Goal: Task Accomplishment & Management: Manage account settings

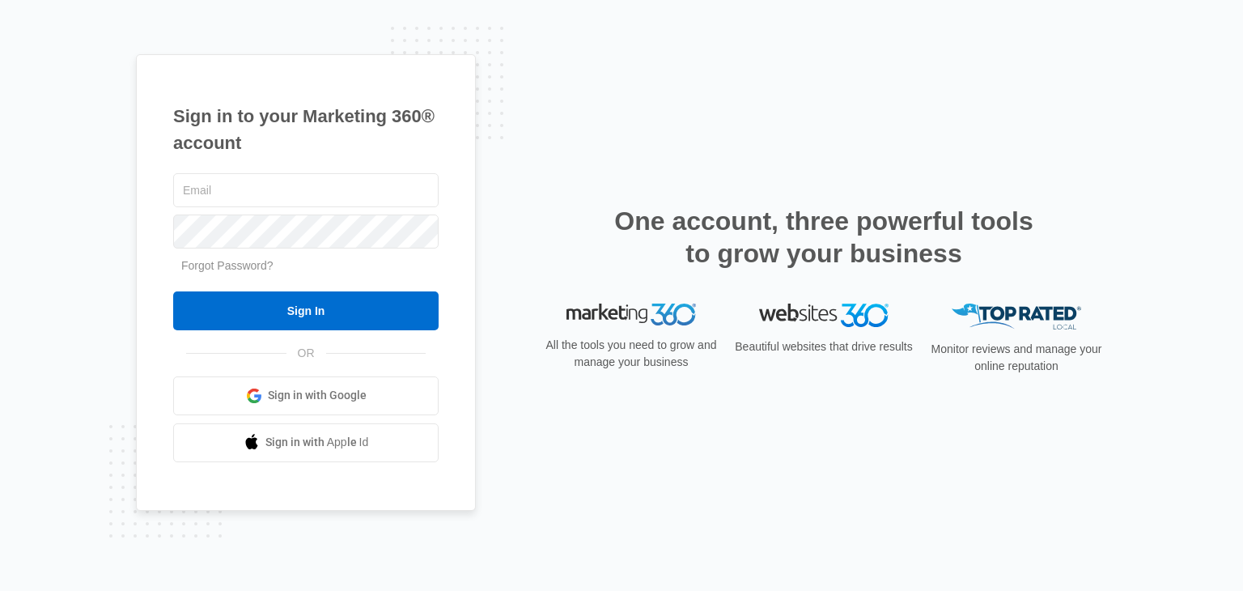
type input "[PERSON_NAME][EMAIL_ADDRESS][DOMAIN_NAME]"
click at [333, 301] on input "Sign In" at bounding box center [305, 310] width 265 height 39
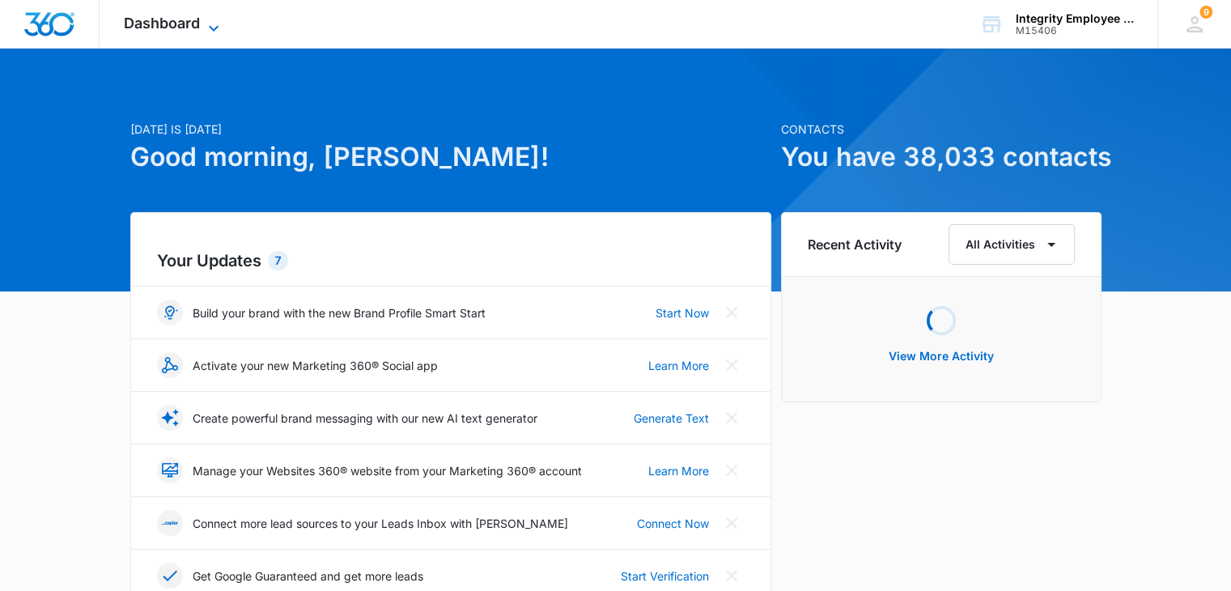
click at [220, 15] on div "Dashboard Apps Reputation Websites Forms CRM Email Social Shop Payments POS Con…" at bounding box center [174, 24] width 148 height 48
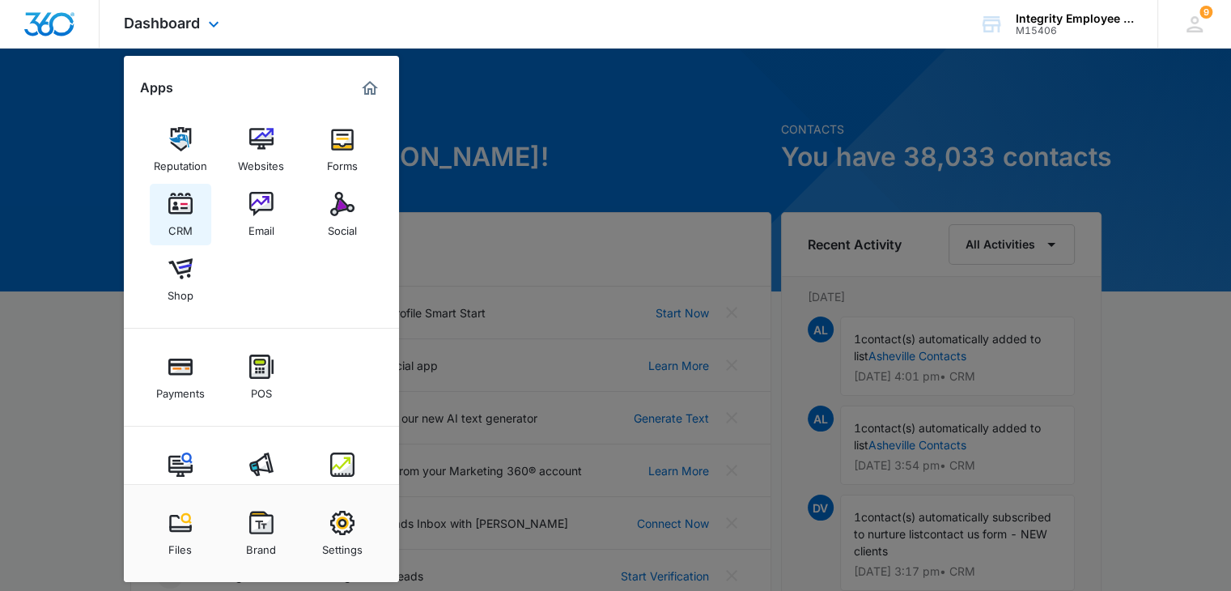
click at [172, 198] on img at bounding box center [180, 204] width 24 height 24
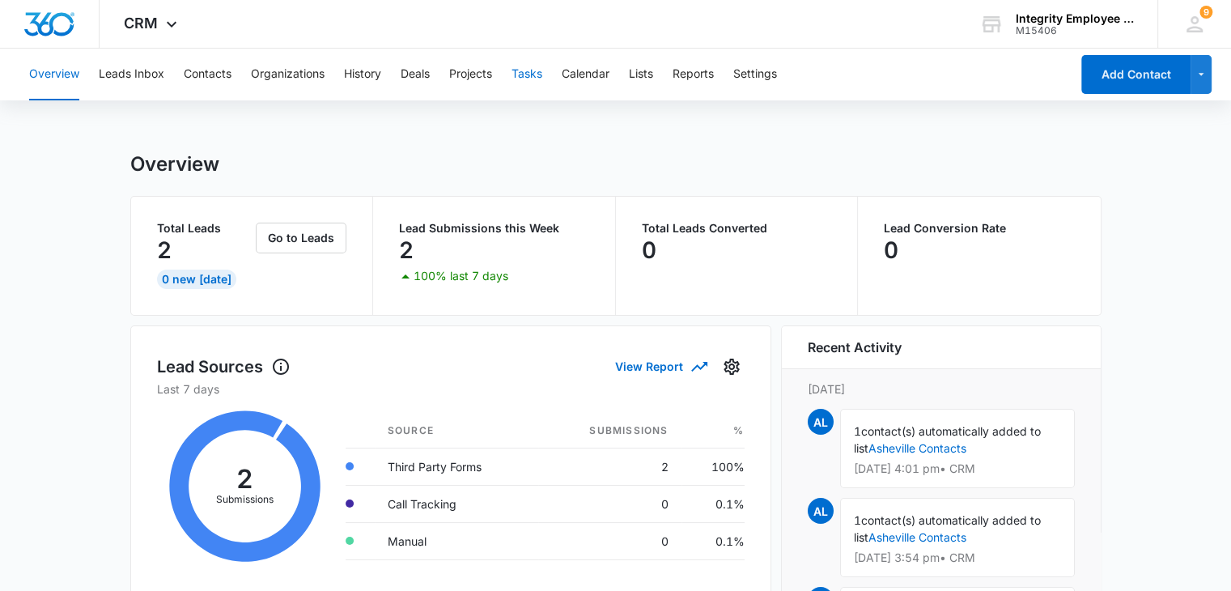
click at [534, 88] on button "Tasks" at bounding box center [526, 75] width 31 height 52
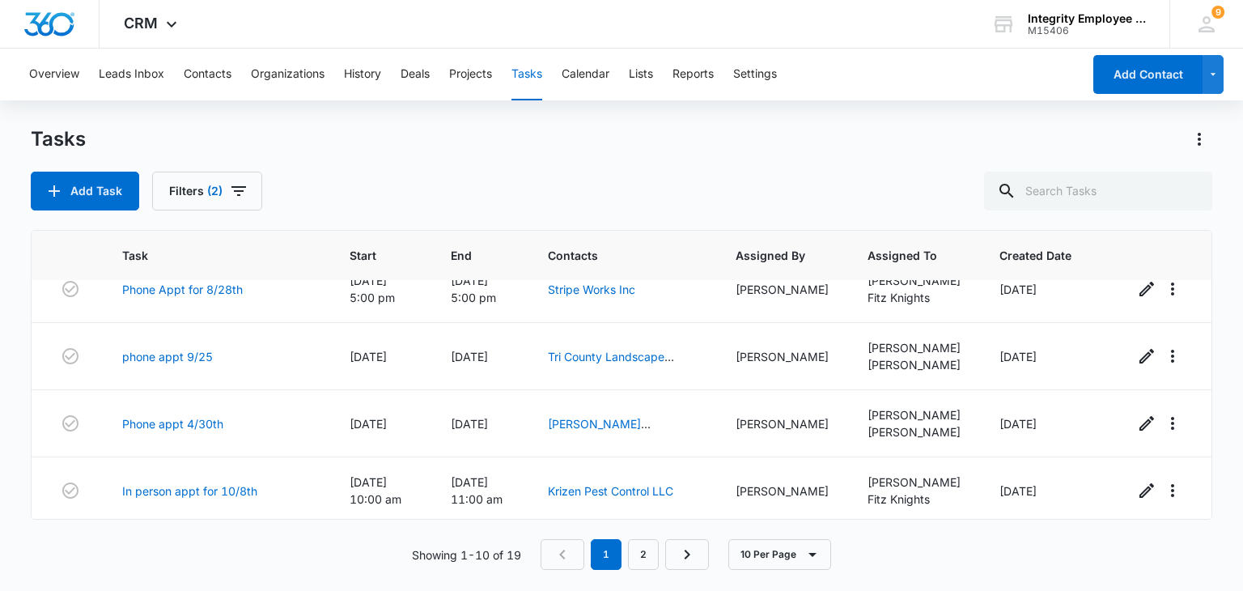
scroll to position [448, 0]
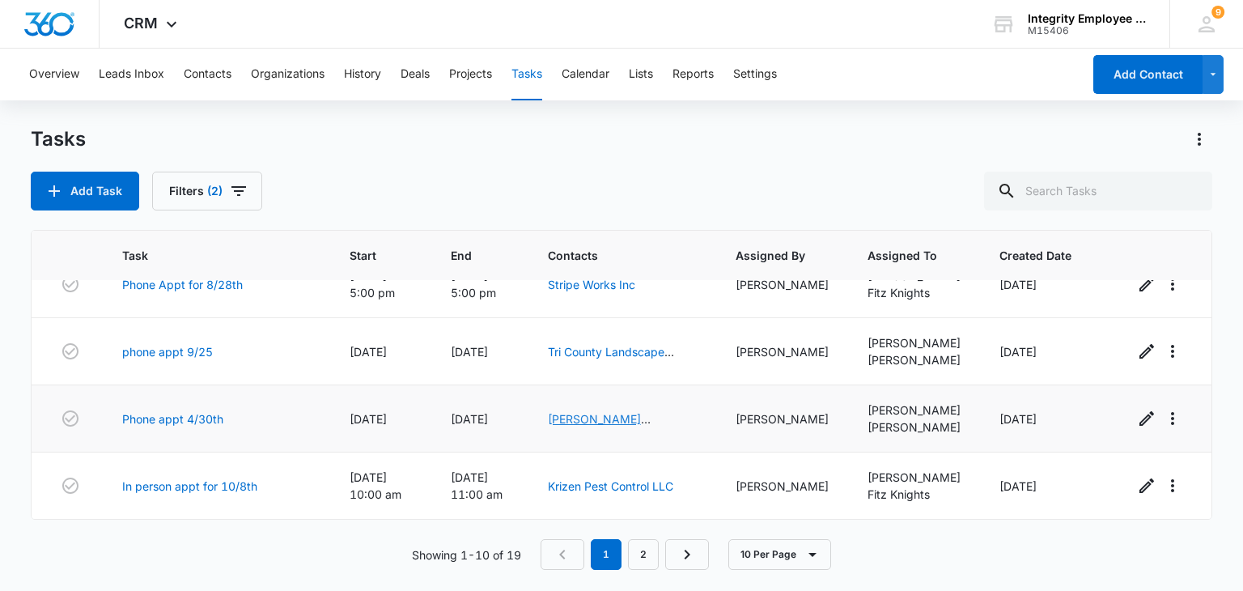
click at [646, 418] on link "Elynn ENTERPRISES INC" at bounding box center [599, 427] width 103 height 31
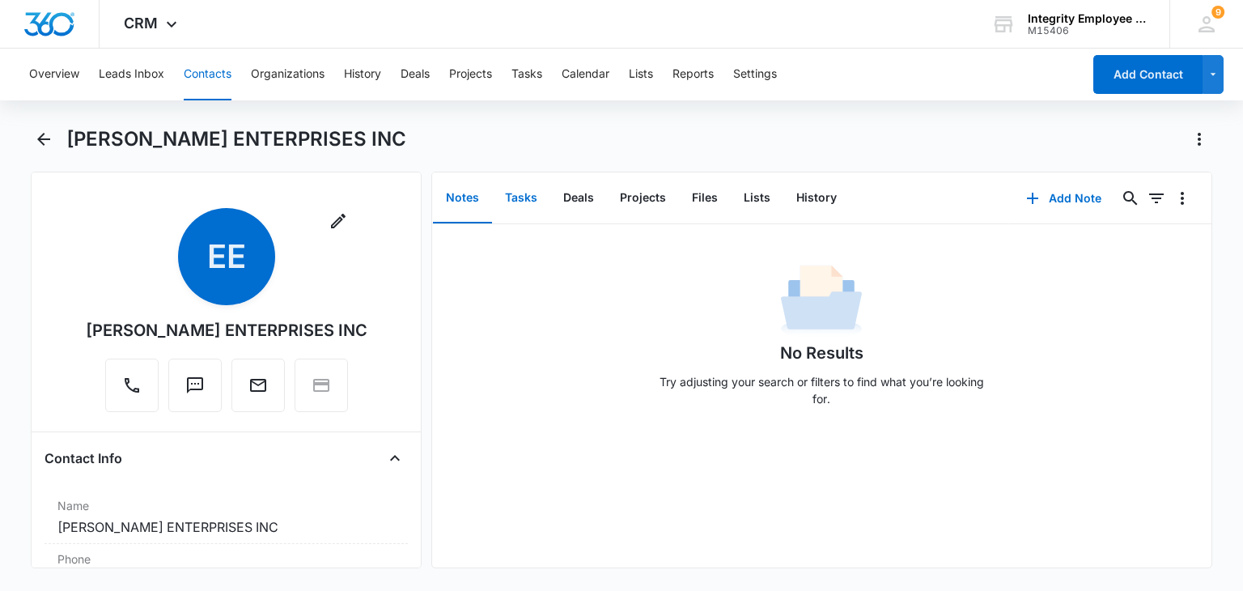
click at [528, 192] on button "Tasks" at bounding box center [521, 198] width 58 height 50
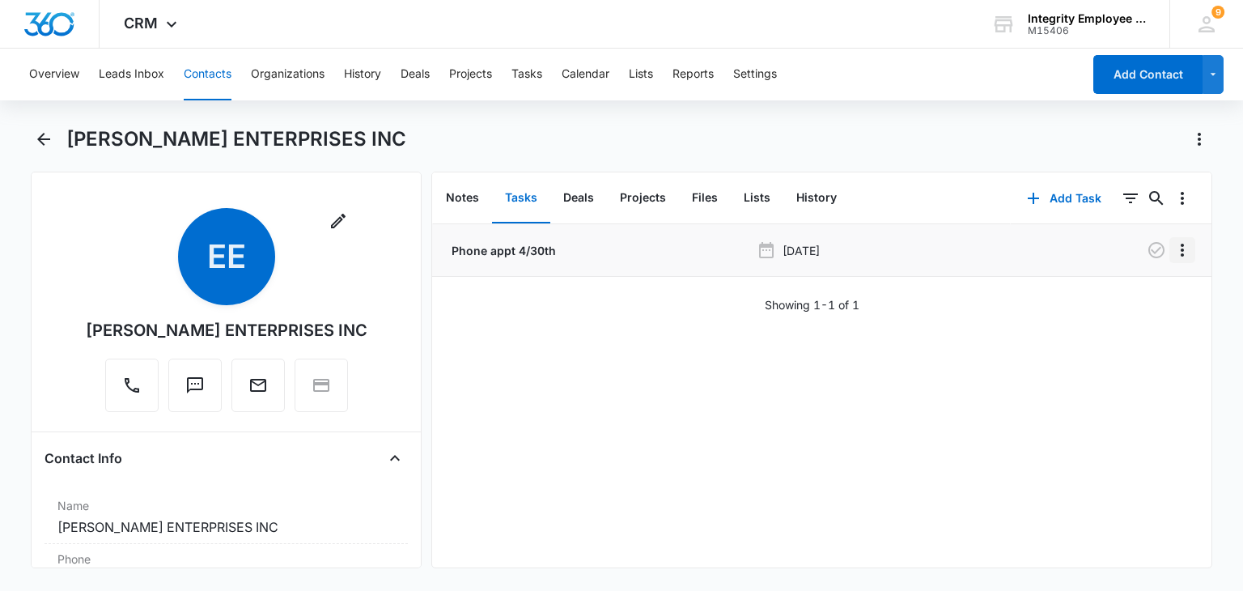
click at [1174, 253] on icon "Overflow Menu" at bounding box center [1181, 249] width 19 height 19
click at [1153, 303] on button "Edit" at bounding box center [1136, 295] width 92 height 24
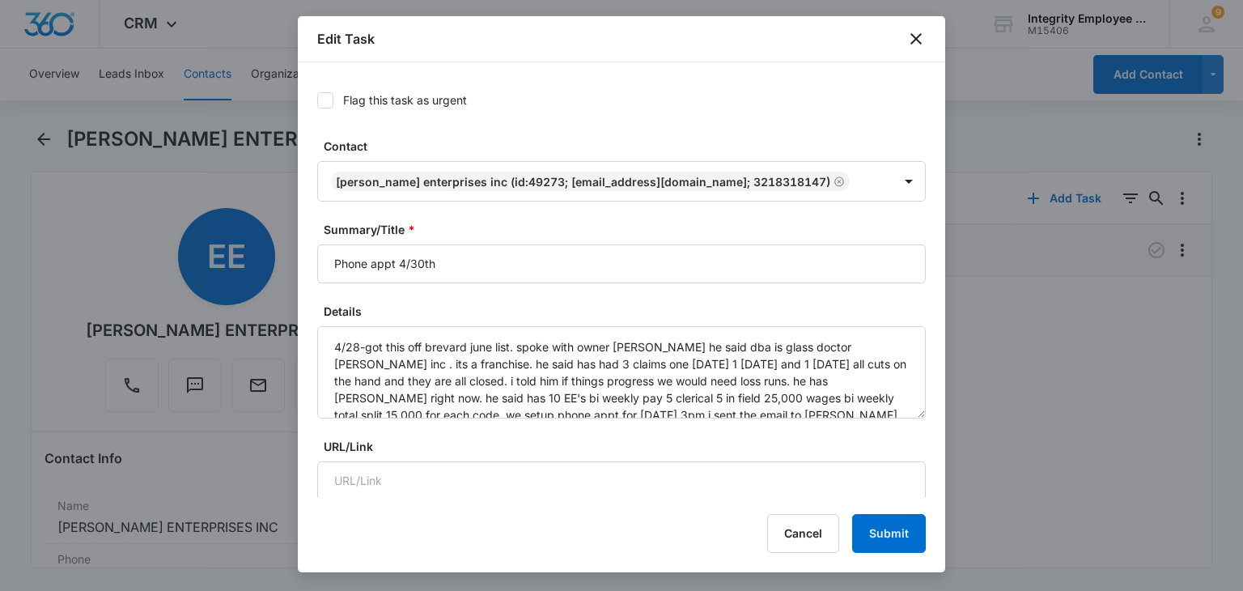
click at [918, 347] on div "Flag this task as urgent Contact Elynn ENTERPRISES INC (ID:49273; brevardcounty…" at bounding box center [621, 279] width 647 height 435
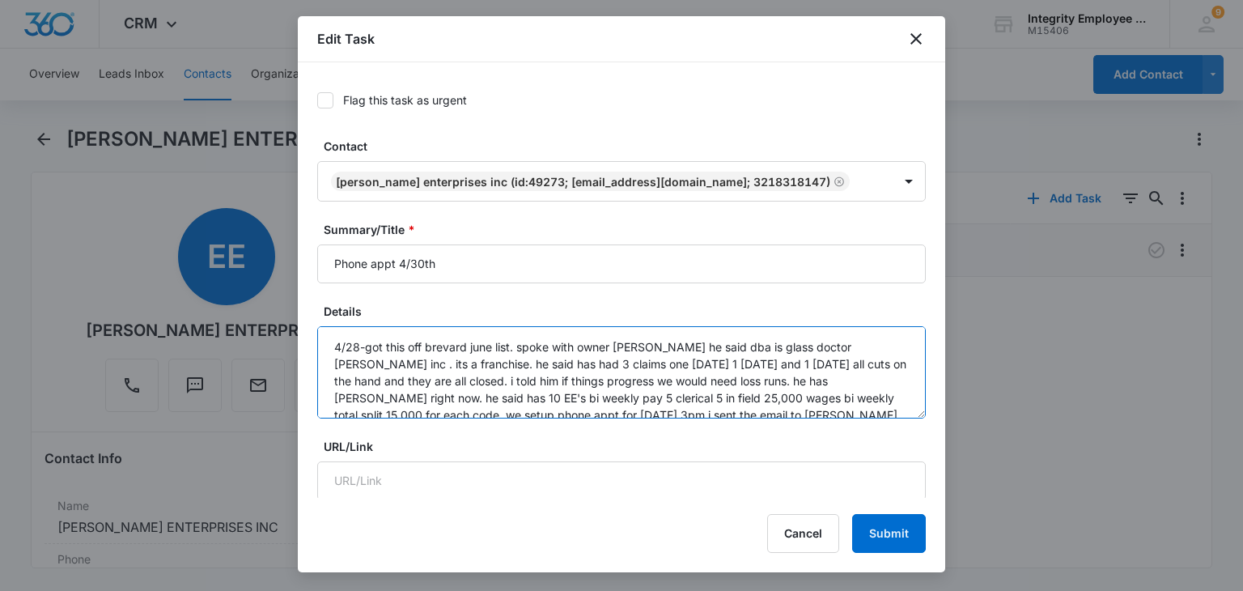
click at [913, 348] on textarea "4/28-got this off brevard june list. spoke with owner Josh he said dba is glass…" at bounding box center [621, 372] width 608 height 92
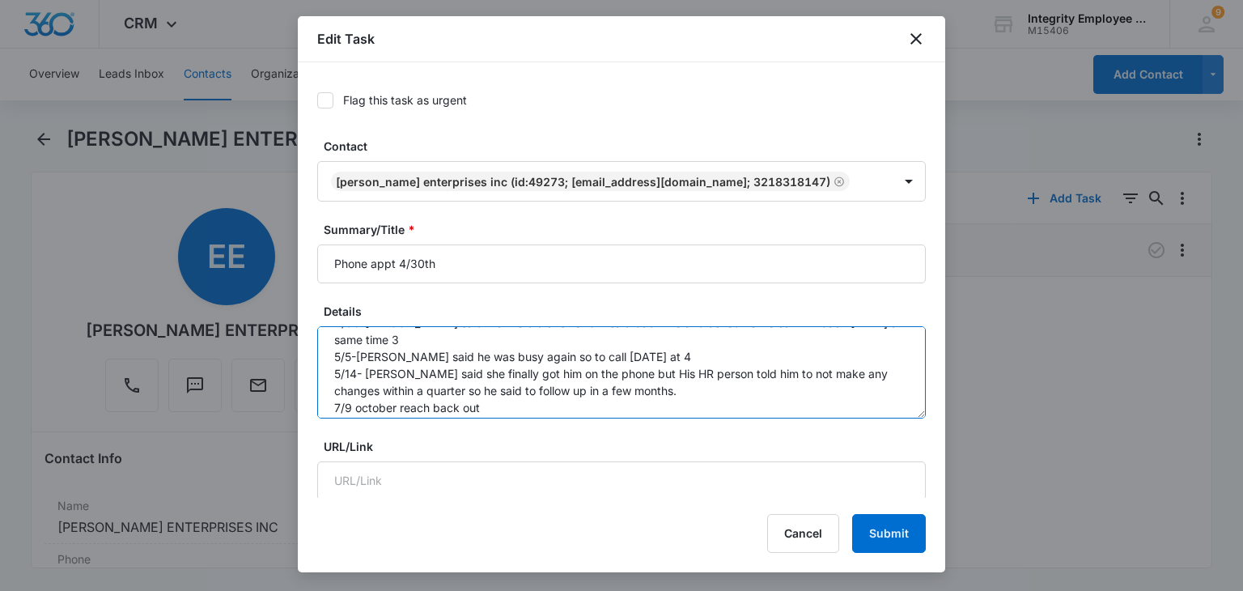
scroll to position [136, 0]
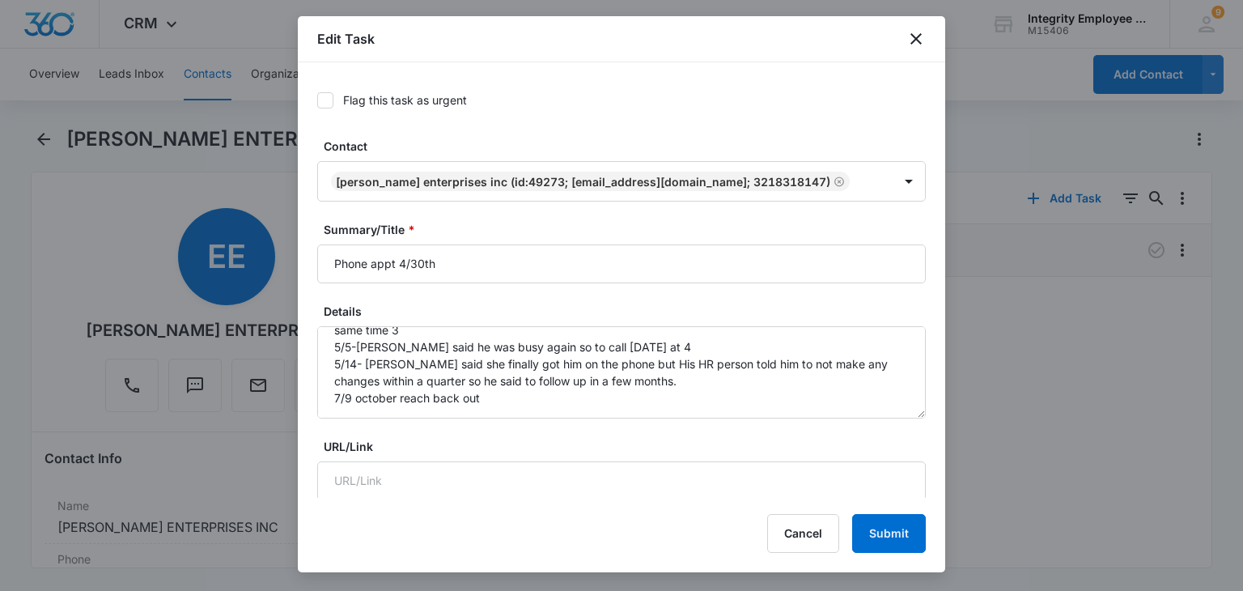
click at [107, 203] on div at bounding box center [621, 295] width 1243 height 591
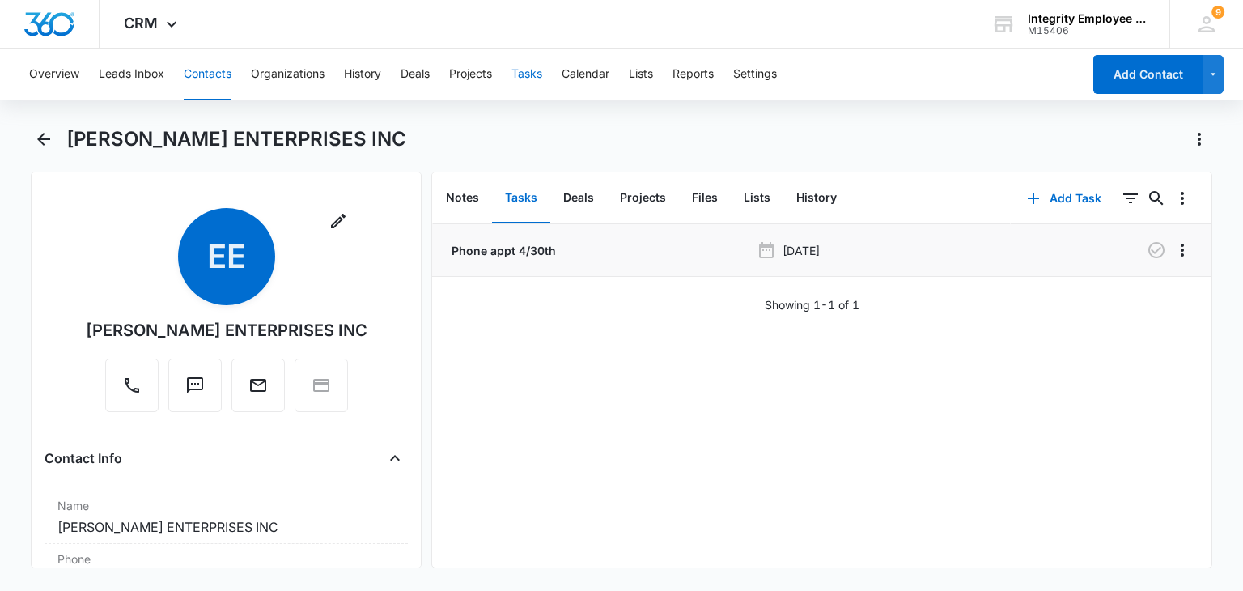
click at [528, 85] on button "Tasks" at bounding box center [526, 75] width 31 height 52
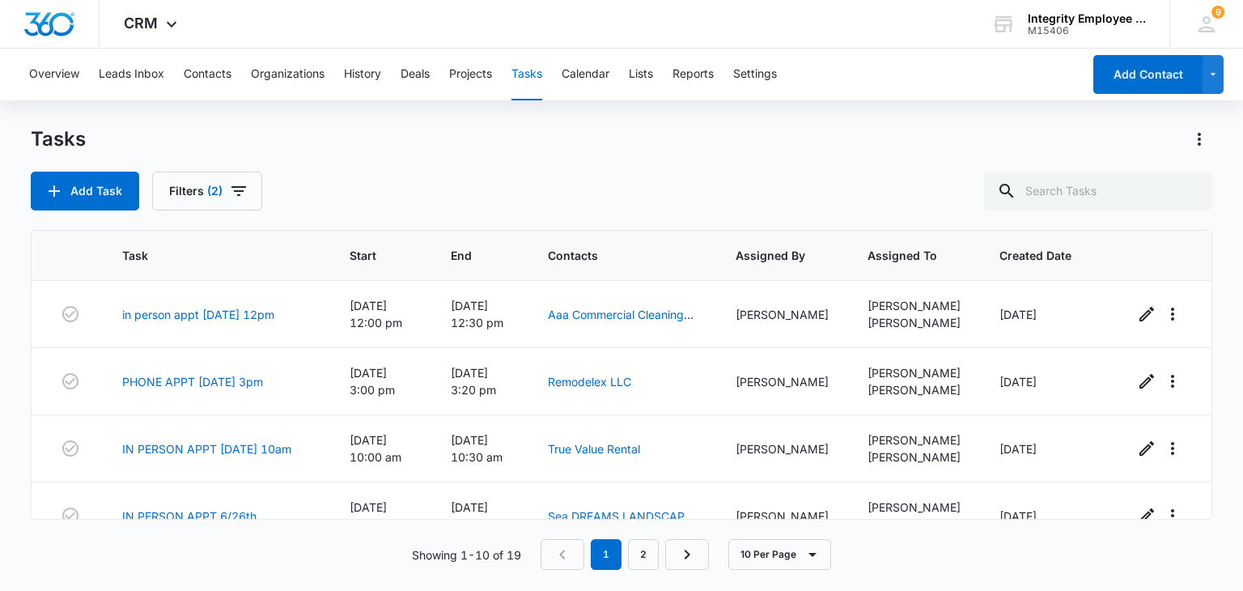
scroll to position [448, 0]
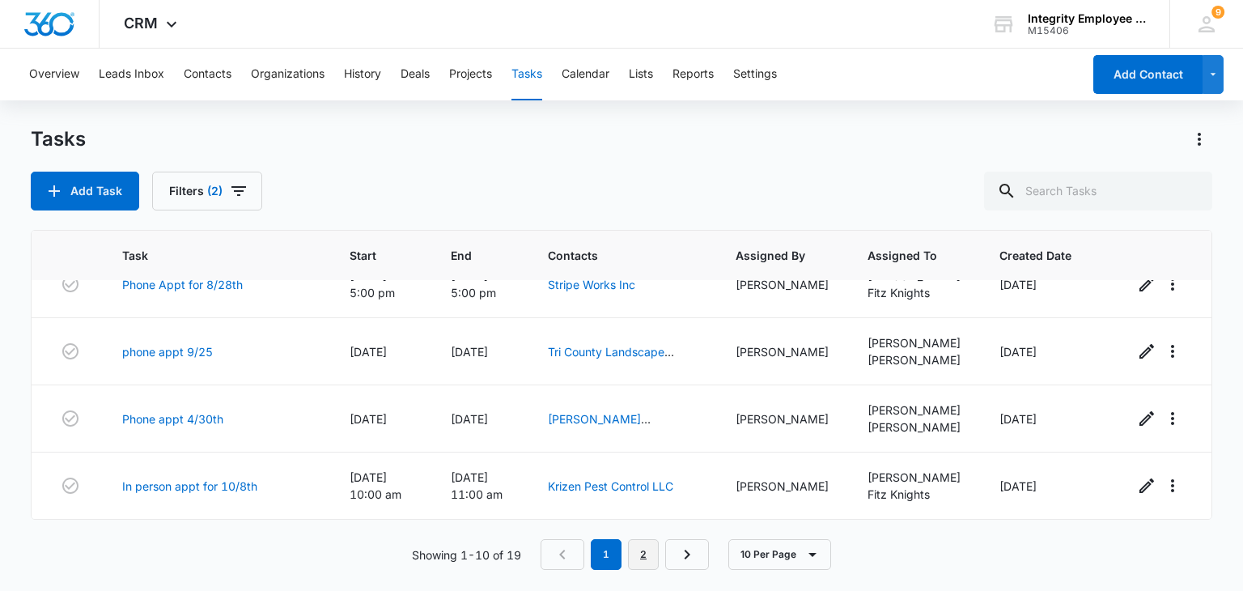
click at [634, 562] on link "2" at bounding box center [643, 554] width 31 height 31
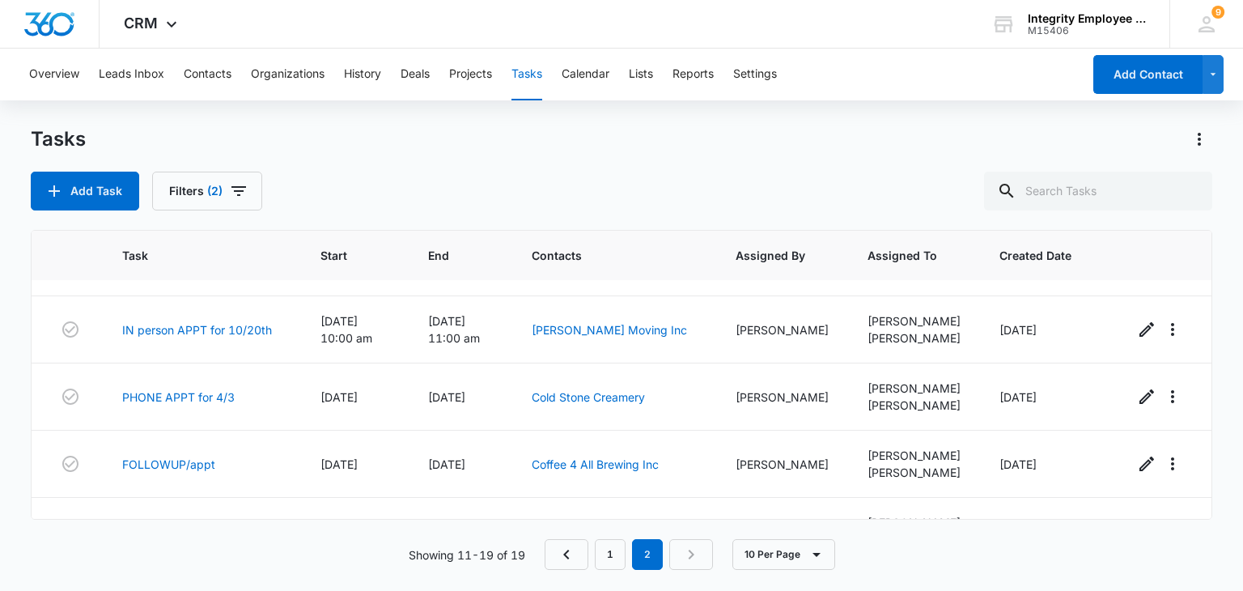
scroll to position [0, 0]
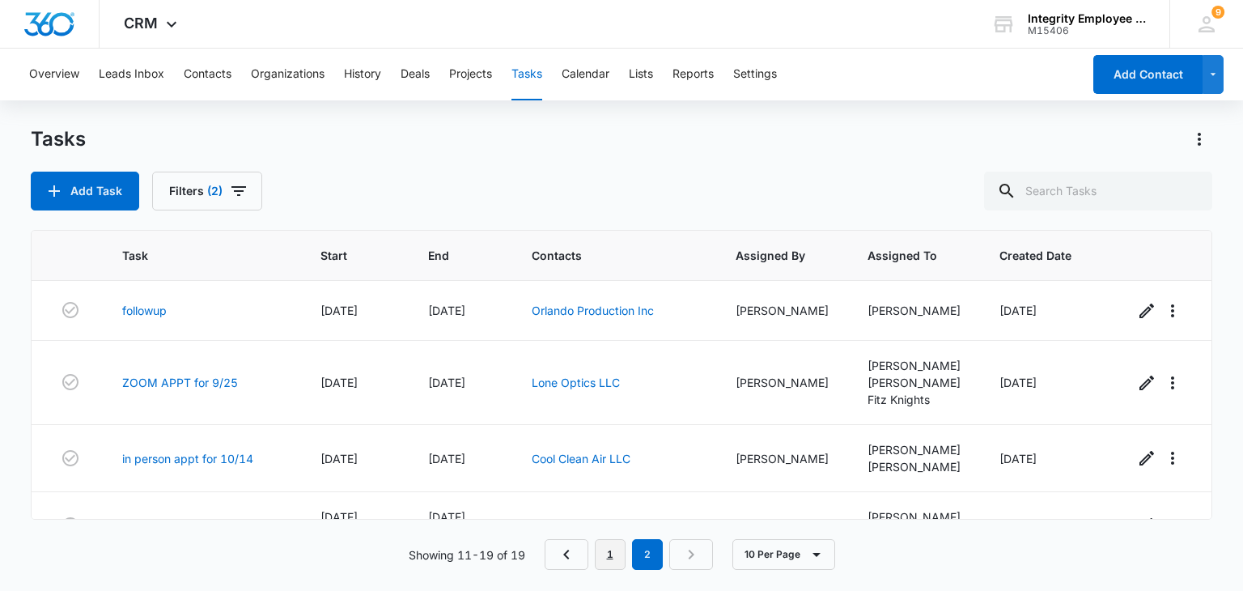
click at [613, 554] on link "1" at bounding box center [610, 554] width 31 height 31
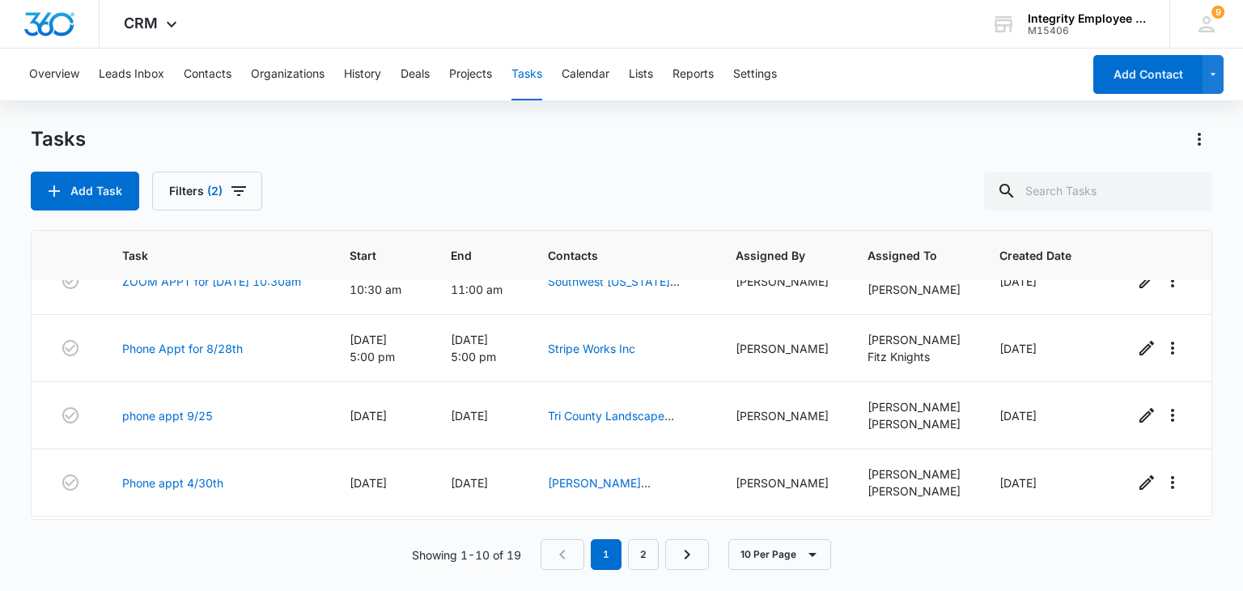
scroll to position [448, 0]
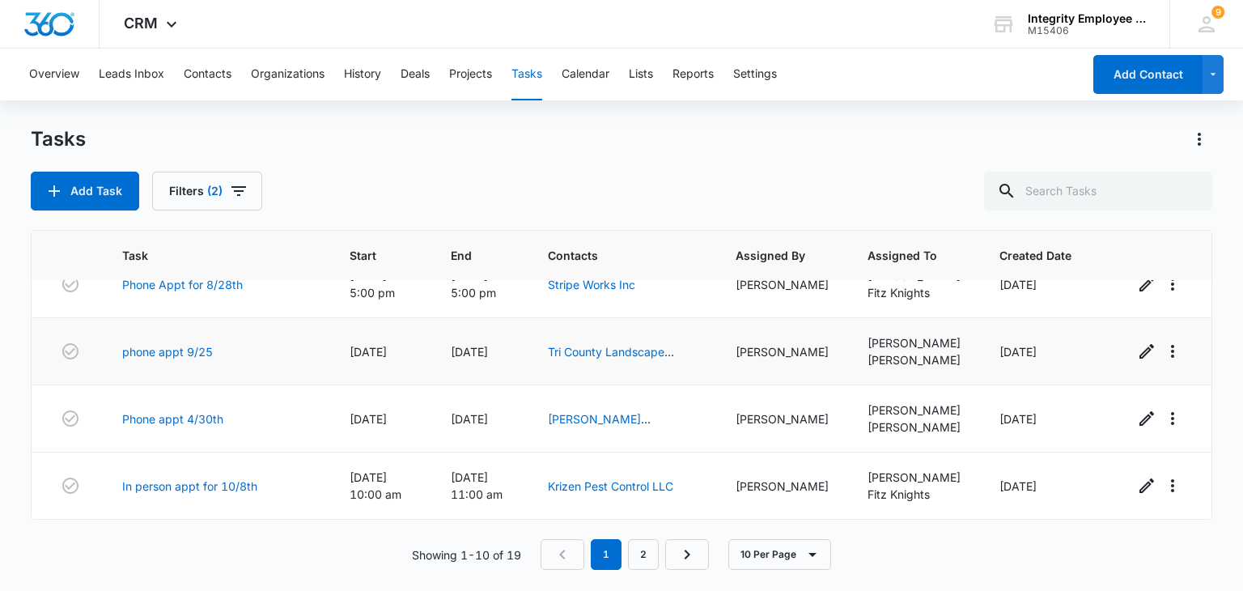
click at [608, 337] on td "Tri County Landscape Services Inc" at bounding box center [622, 351] width 188 height 67
click at [614, 345] on link "Tri County Landscape Services Inc" at bounding box center [611, 360] width 126 height 31
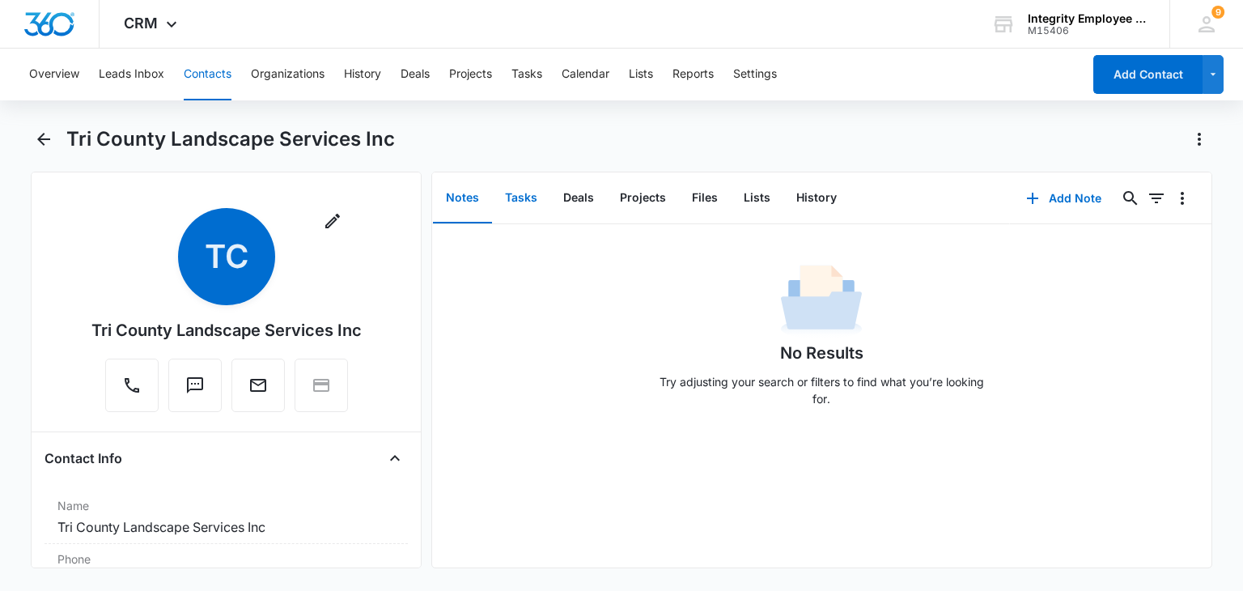
click at [518, 197] on button "Tasks" at bounding box center [521, 198] width 58 height 50
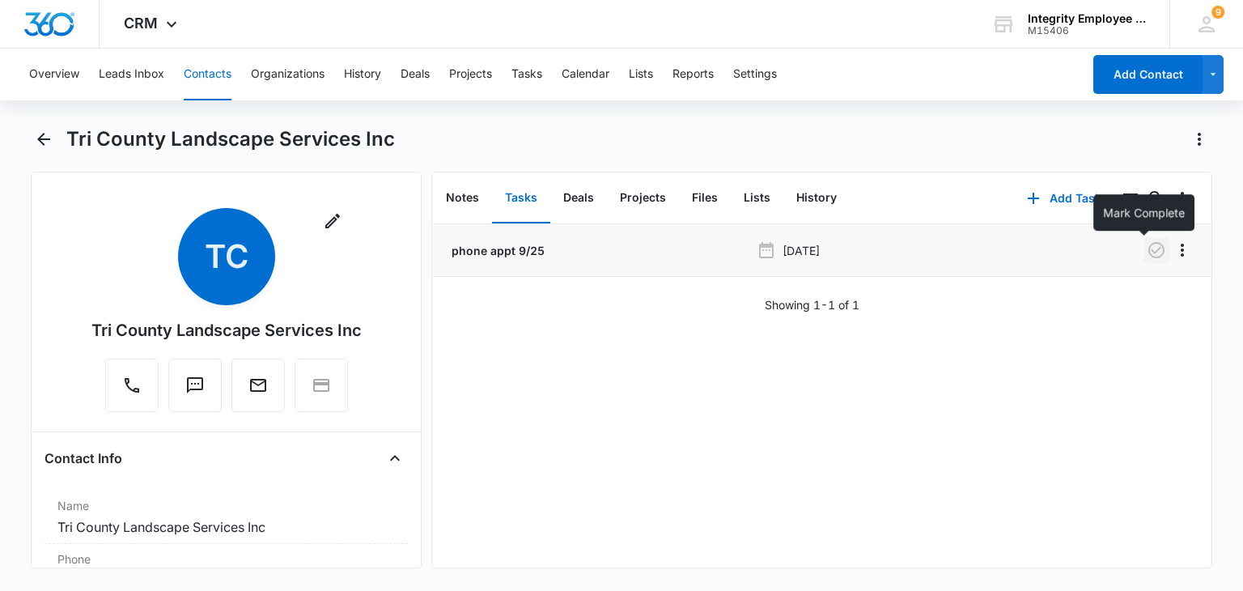
click at [1146, 249] on icon "button" at bounding box center [1155, 249] width 19 height 19
click at [1194, 247] on li "phone appt 9/25 Sep 25, 2025" at bounding box center [821, 250] width 779 height 53
click at [1180, 248] on button "Overflow Menu" at bounding box center [1182, 250] width 26 height 26
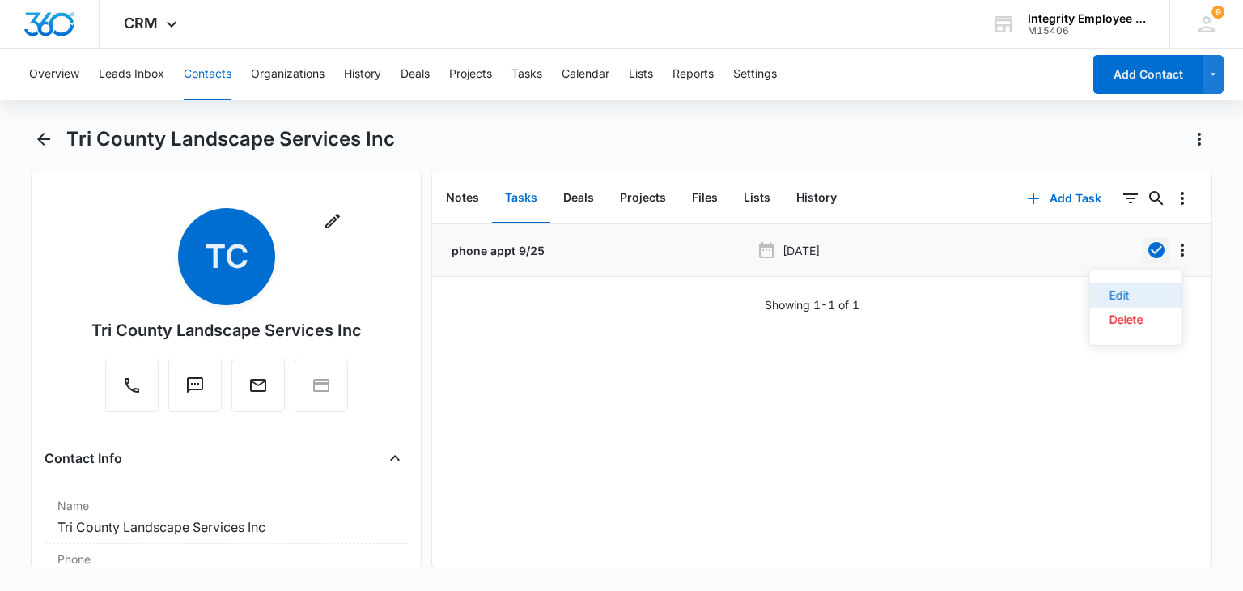
click at [1162, 290] on button "Edit" at bounding box center [1136, 295] width 92 height 24
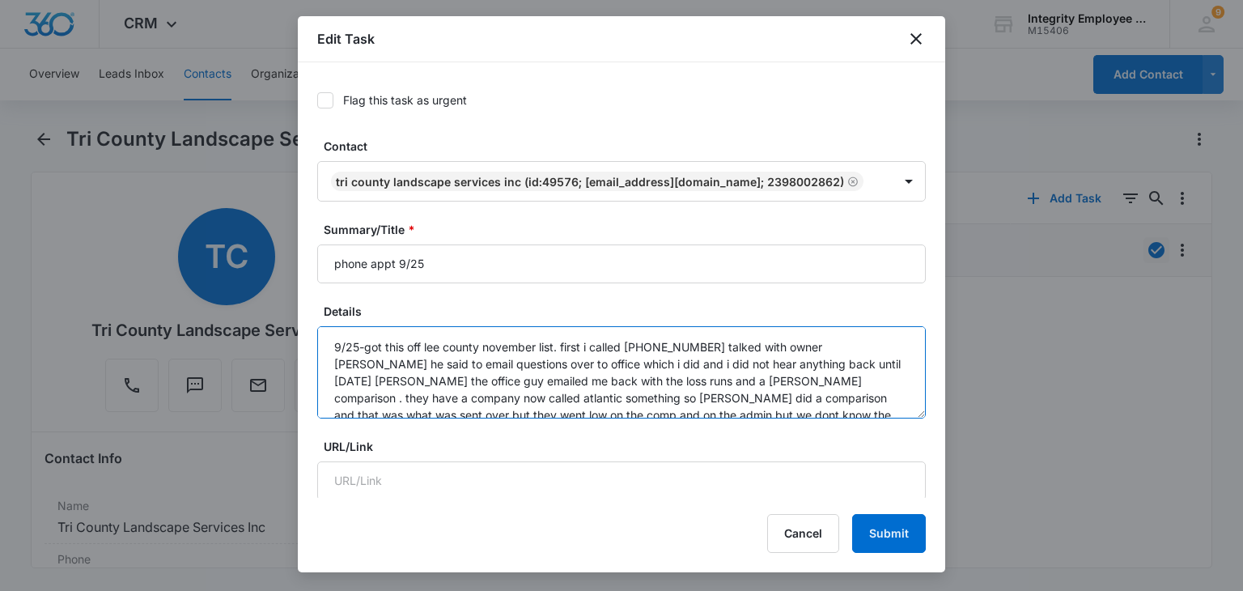
scroll to position [68, 0]
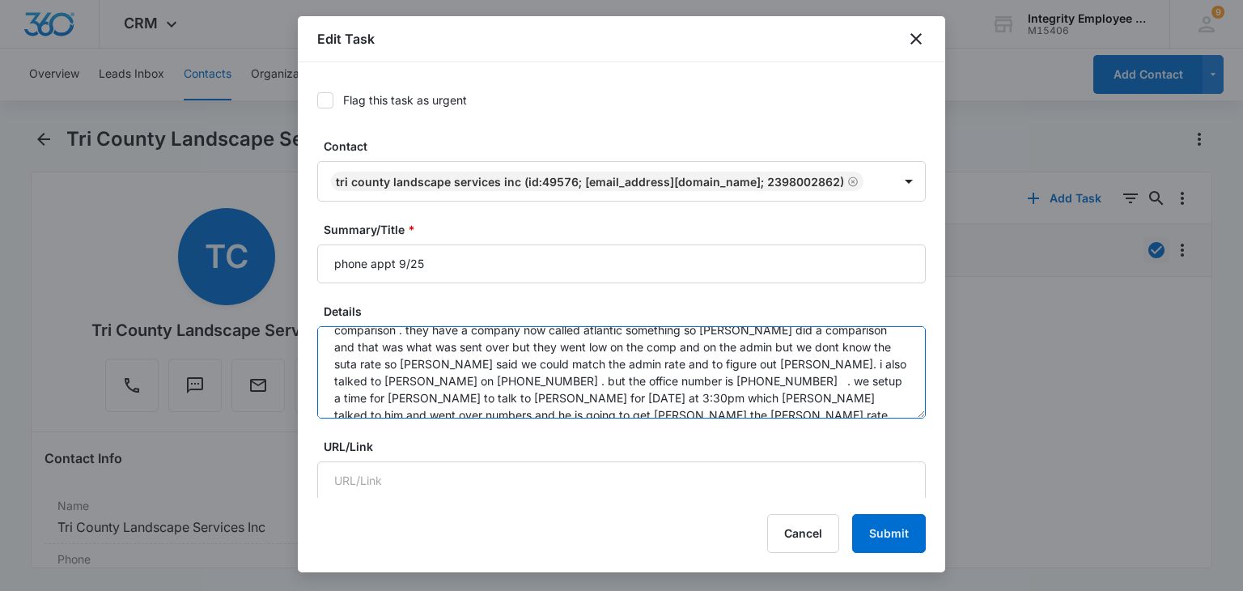
click at [851, 418] on textarea "9/25-got this off lee county november list. first i called (239) 205-8044 talke…" at bounding box center [621, 372] width 608 height 92
type textarea "9/25-got this off lee county november list. first i called (239) 205-8044 talke…"
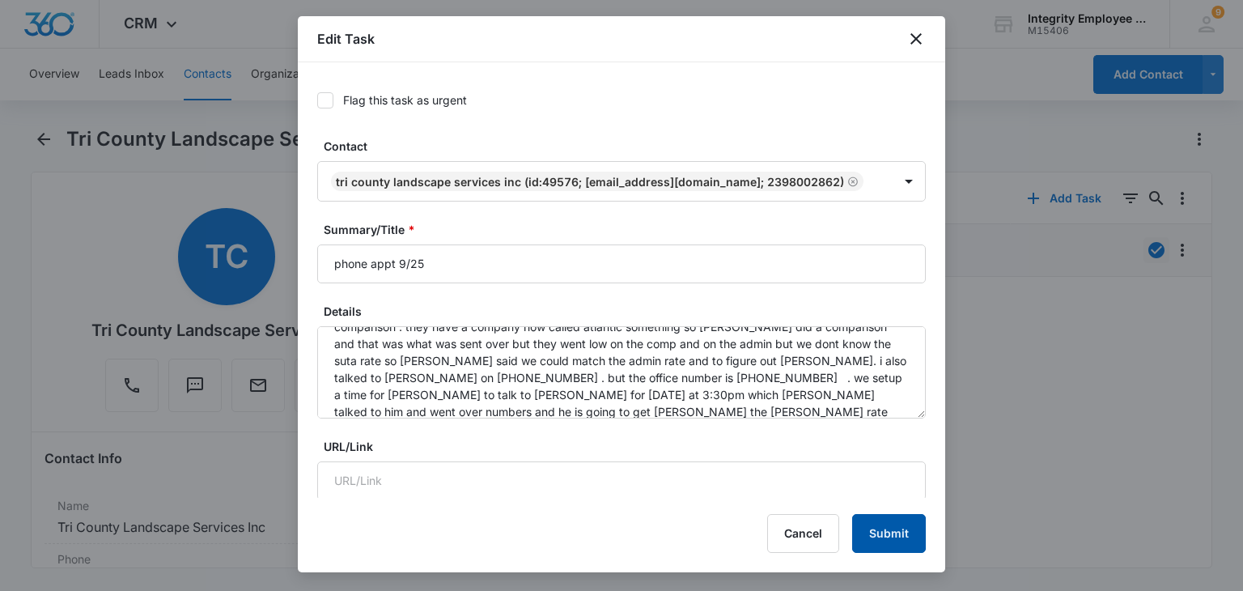
click at [871, 515] on button "Submit" at bounding box center [889, 533] width 74 height 39
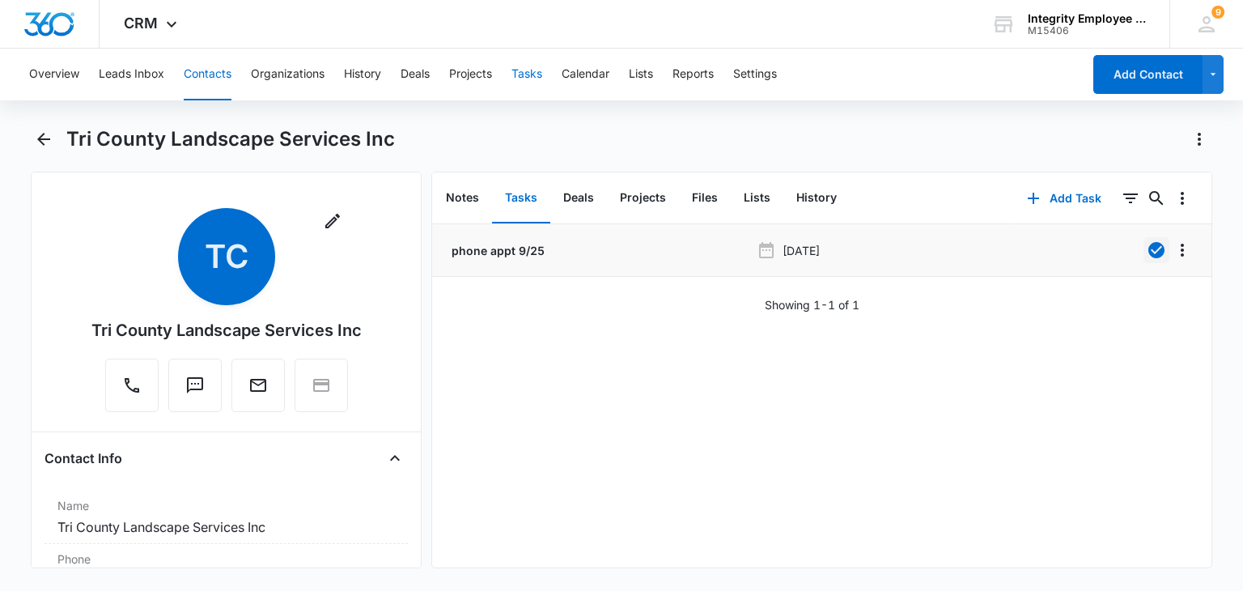
click at [525, 87] on button "Tasks" at bounding box center [526, 75] width 31 height 52
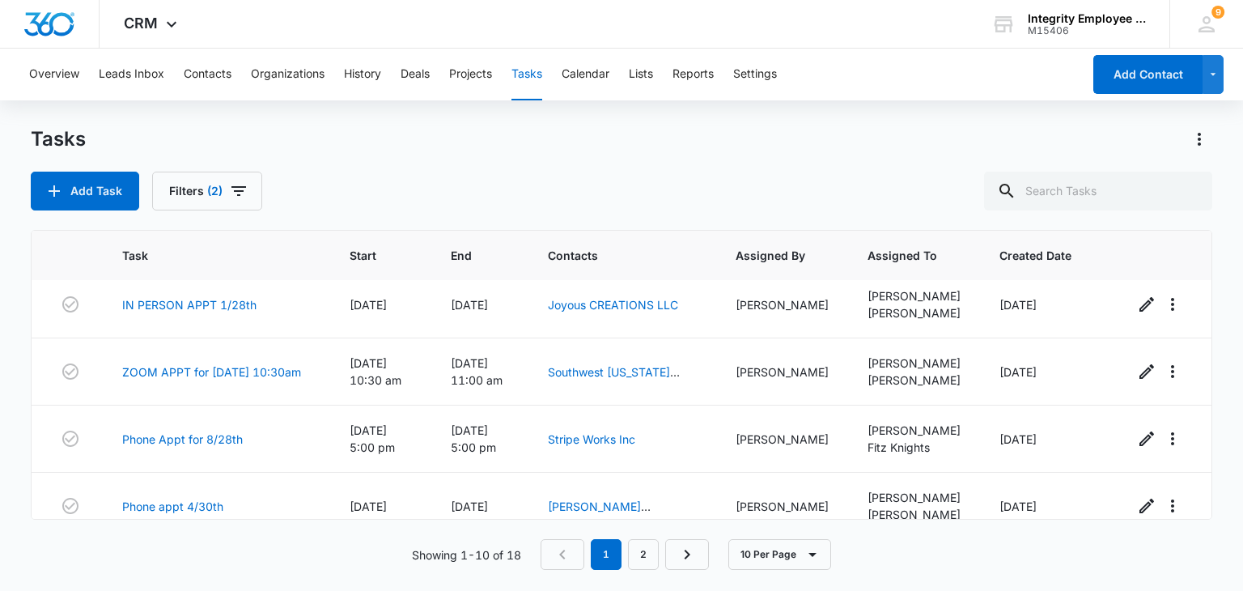
scroll to position [441, 0]
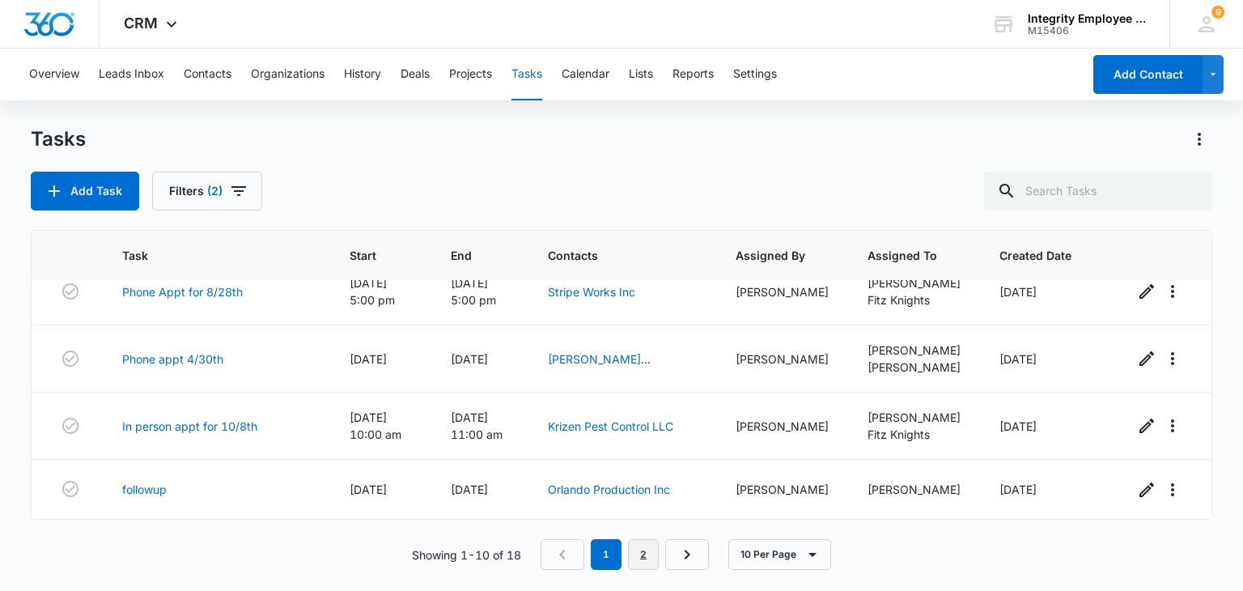
click at [645, 549] on link "2" at bounding box center [643, 554] width 31 height 31
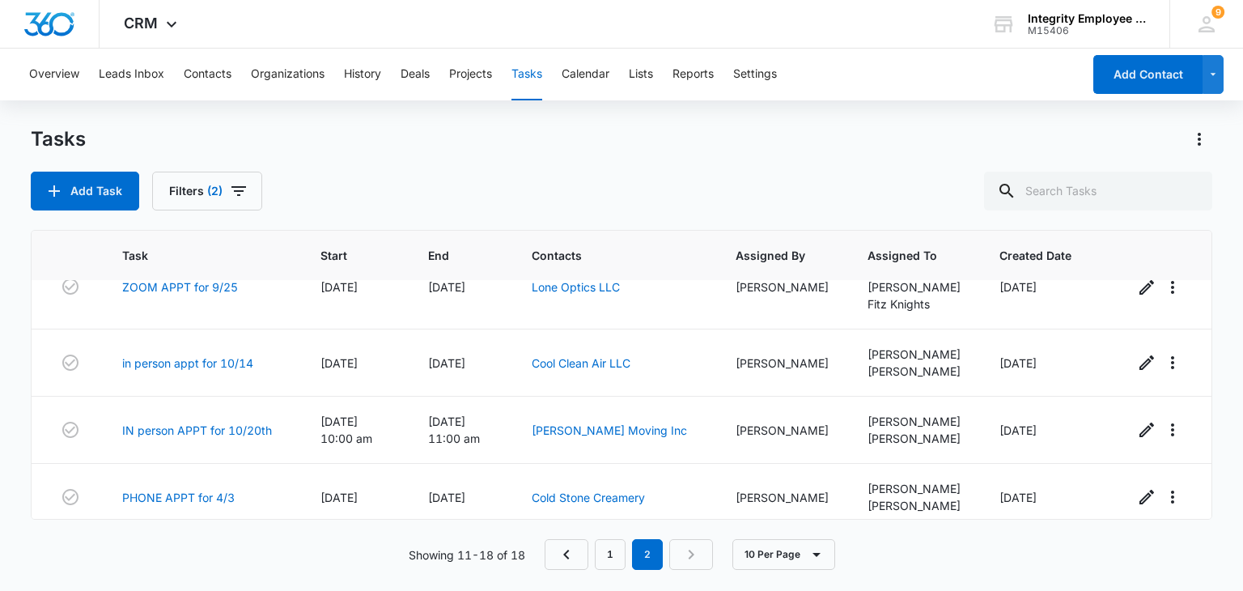
scroll to position [32, 0]
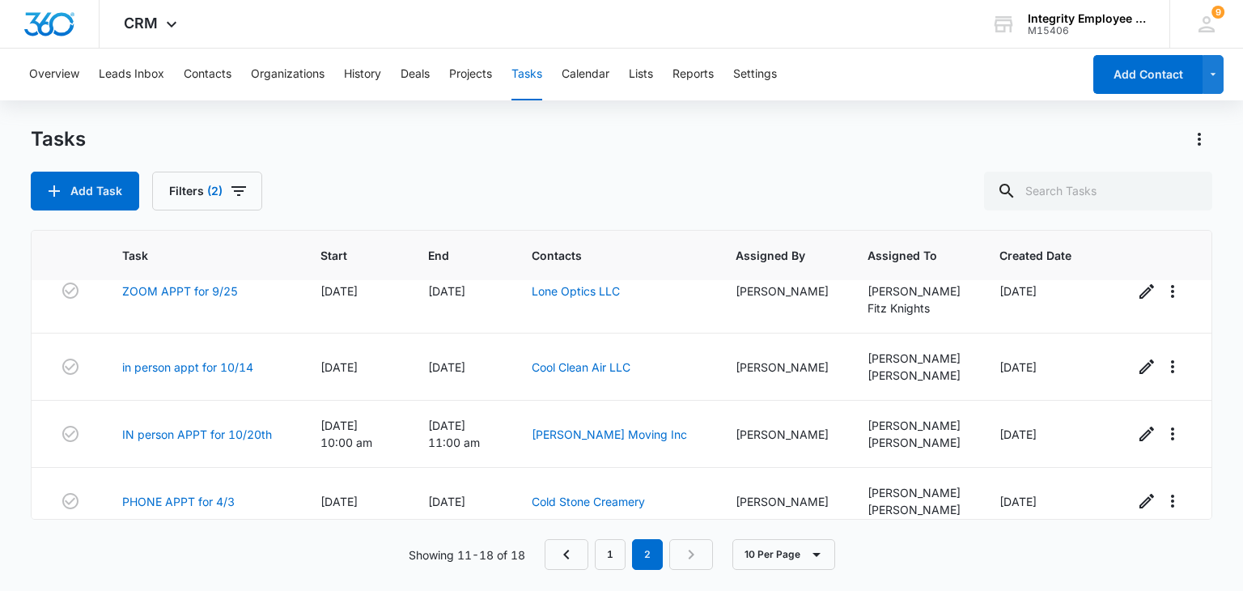
click at [694, 180] on div "Add Task Filters (2)" at bounding box center [621, 191] width 1180 height 39
